Goal: Navigation & Orientation: Find specific page/section

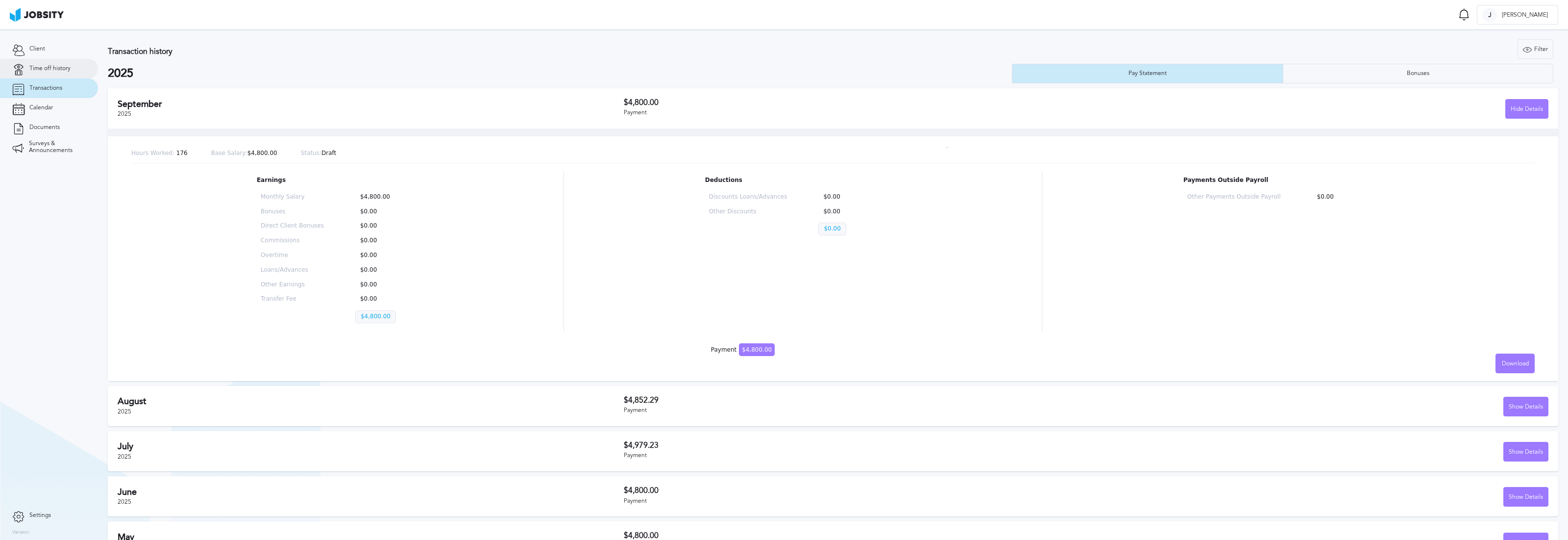
click at [33, 60] on link "Time off history" at bounding box center [49, 69] width 98 height 20
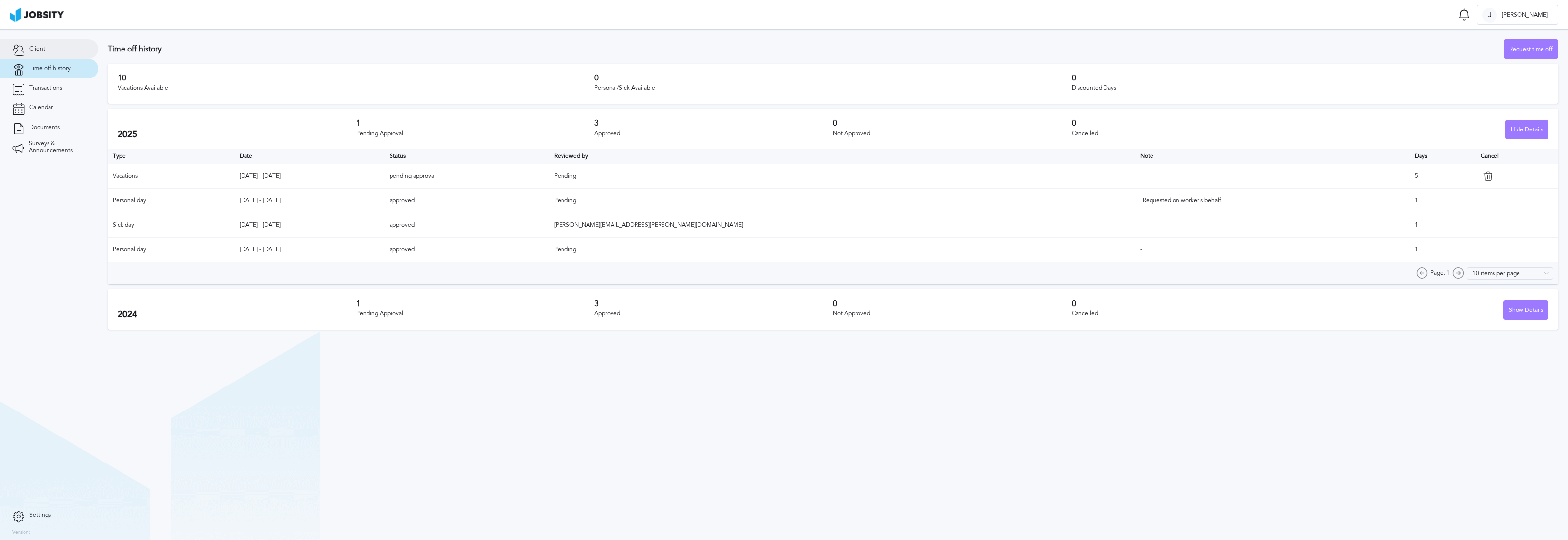
click at [42, 49] on span "Client" at bounding box center [37, 49] width 16 height 7
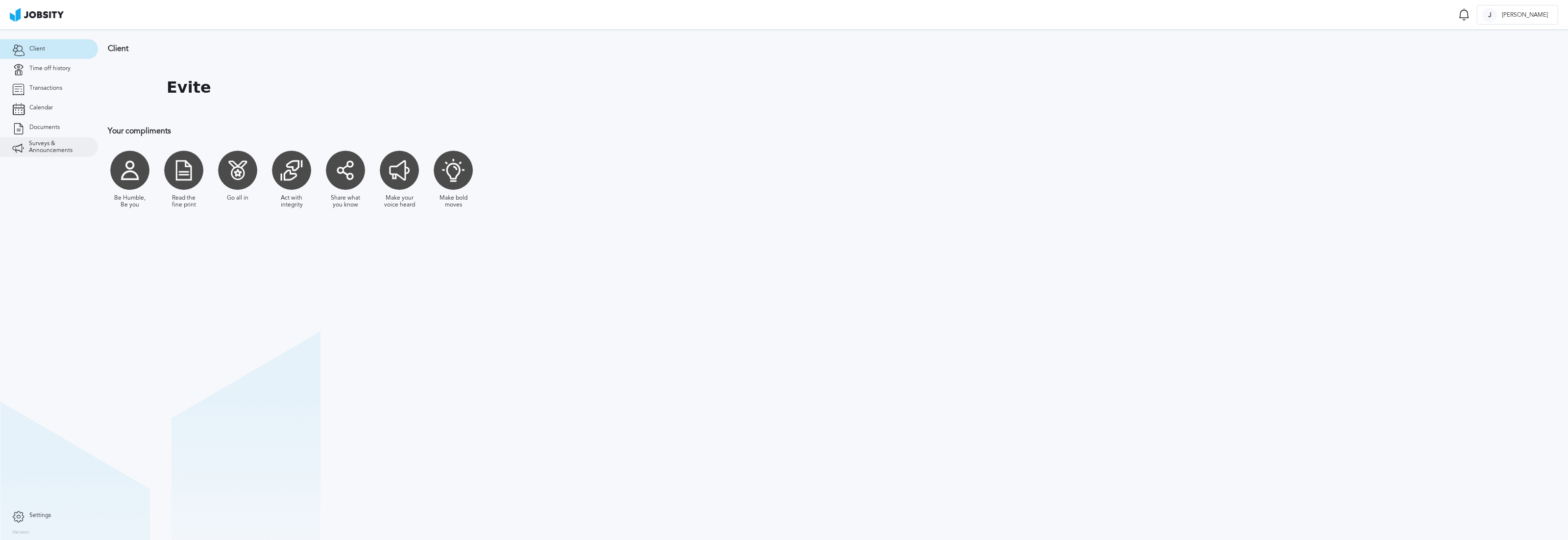
click at [56, 151] on span "Surveys & Announcements" at bounding box center [58, 147] width 57 height 14
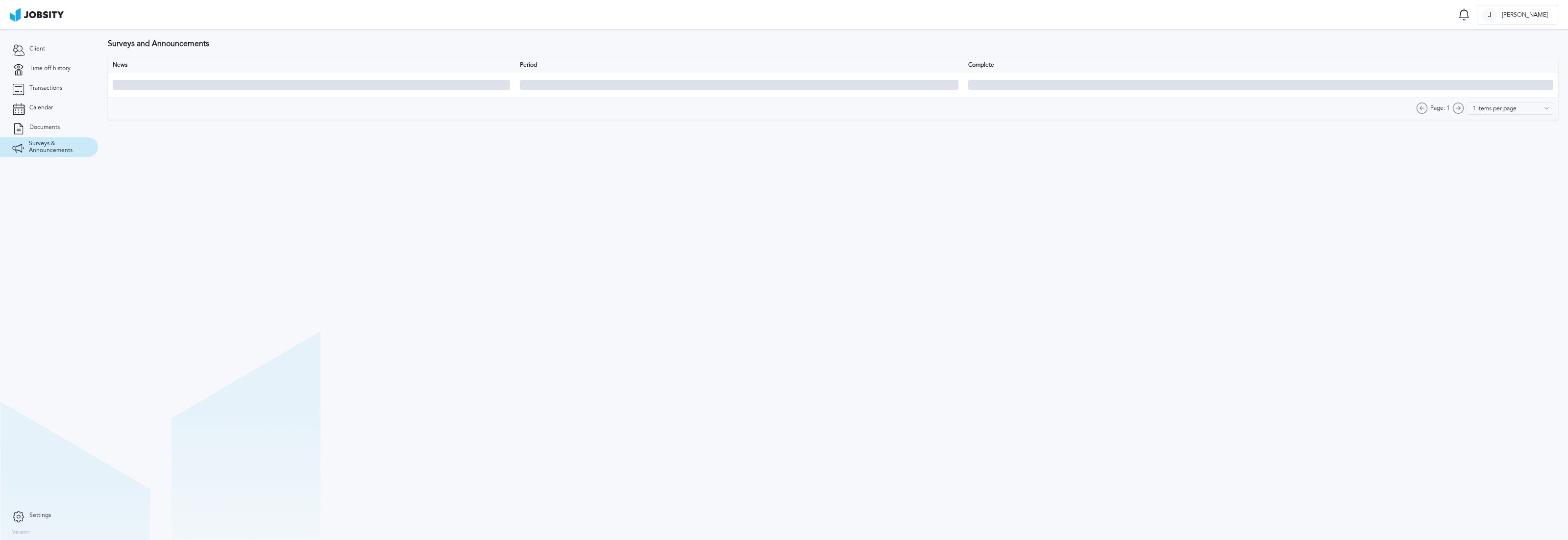
type input "10 items per page"
click at [59, 132] on link "Documents" at bounding box center [49, 127] width 98 height 20
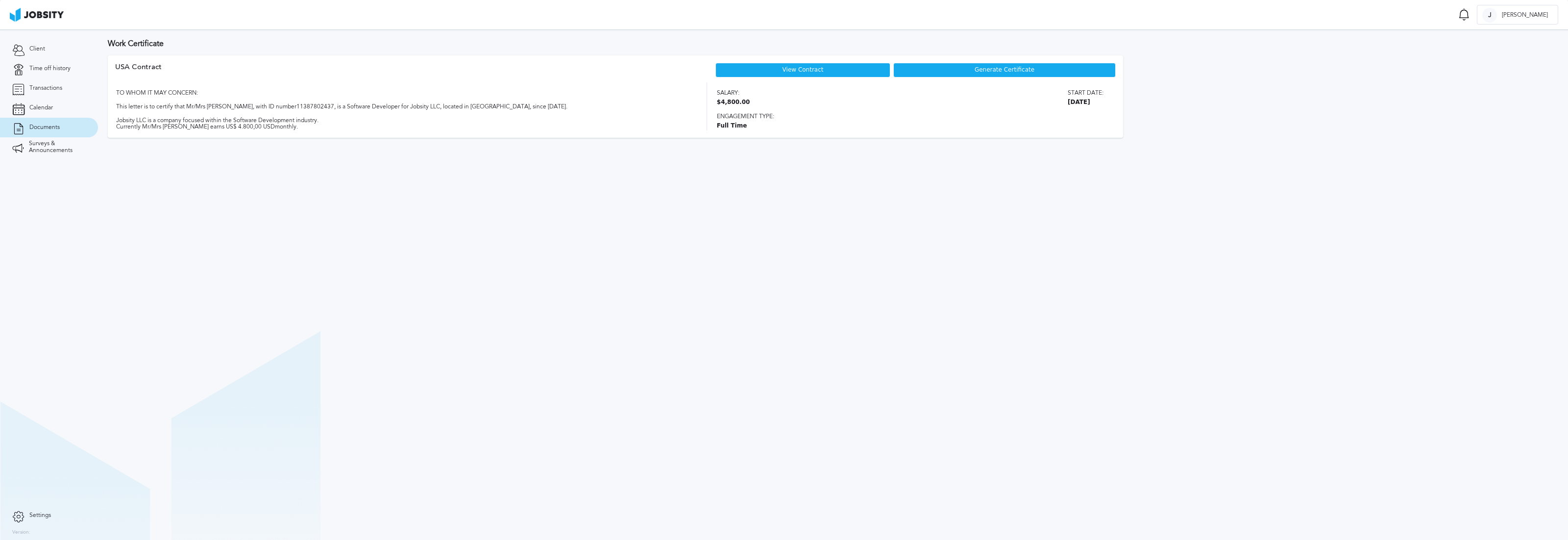
click at [43, 515] on span "Settings" at bounding box center [40, 515] width 22 height 7
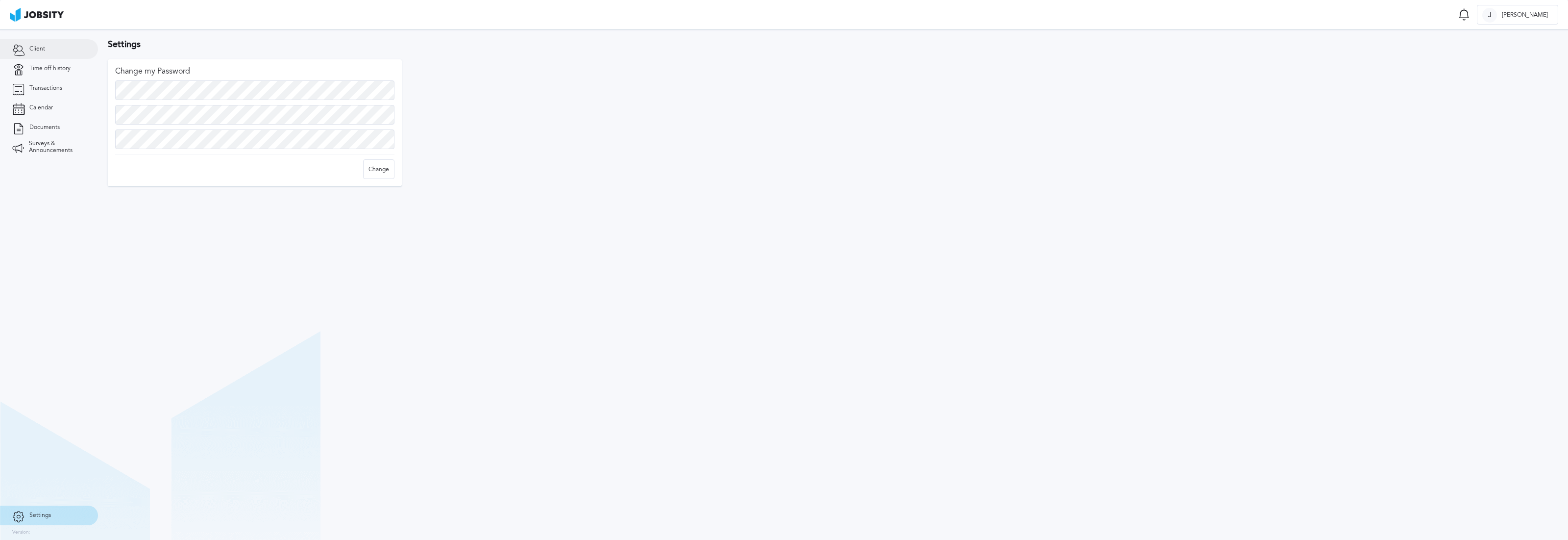
click at [32, 48] on span "Client" at bounding box center [37, 49] width 16 height 7
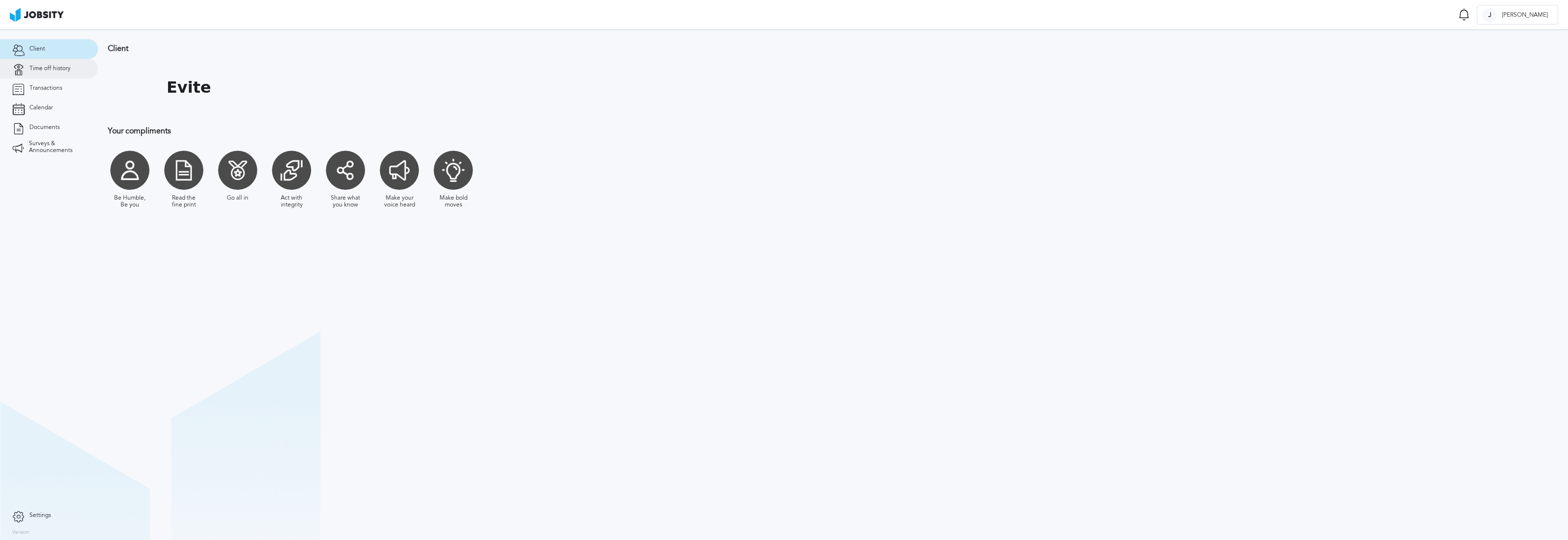
click at [62, 76] on link "Time off history" at bounding box center [49, 69] width 98 height 20
